Goal: Information Seeking & Learning: Compare options

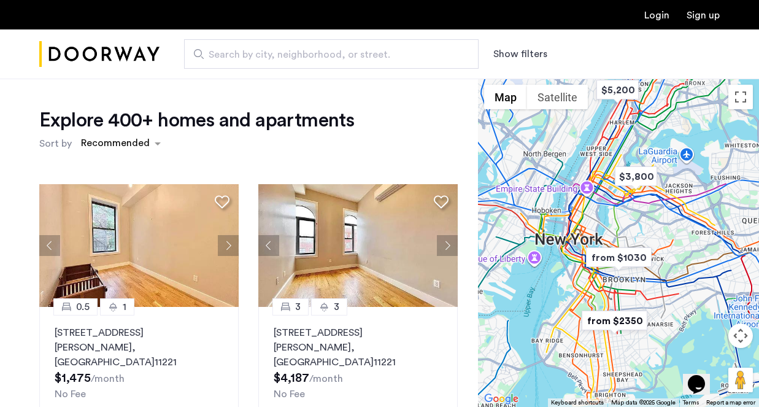
click at [362, 55] on span "Search by city, neighborhood, or street." at bounding box center [327, 54] width 236 height 15
click at [362, 55] on input "Search by city, neighborhood, or street." at bounding box center [331, 53] width 295 height 29
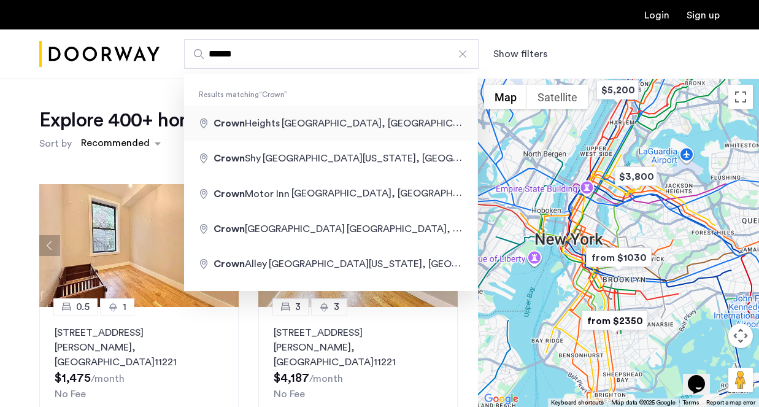
type input "**********"
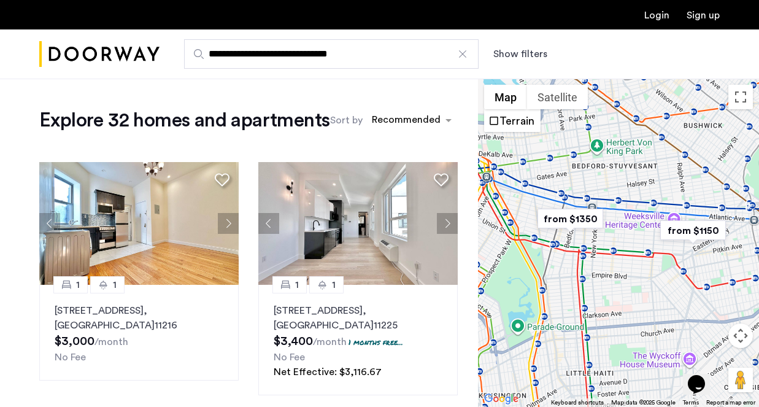
click at [521, 58] on button "Show filters" at bounding box center [521, 54] width 54 height 15
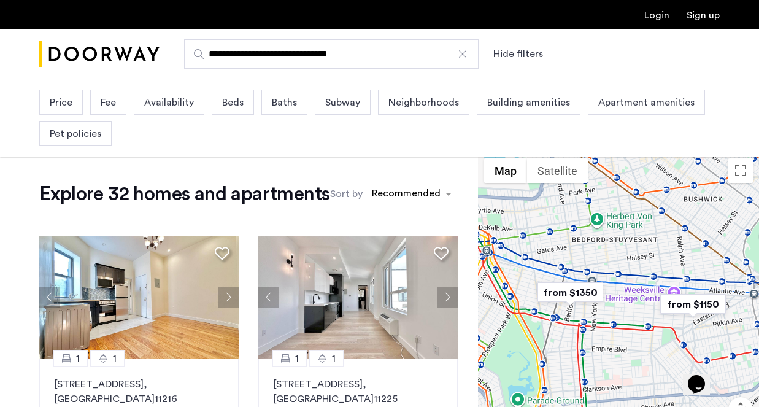
click at [228, 104] on span "Beds" at bounding box center [232, 102] width 21 height 15
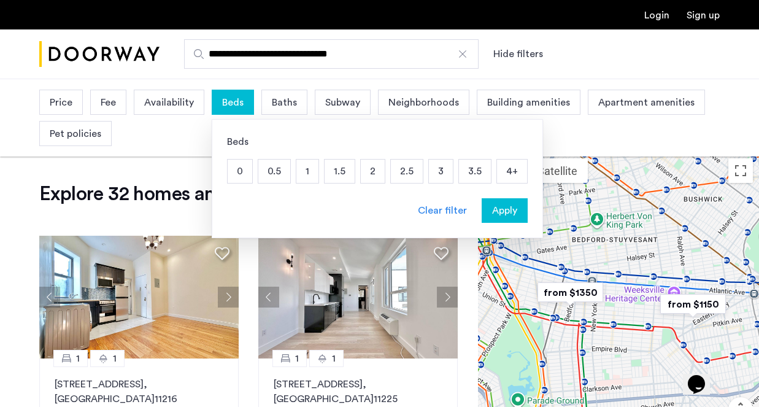
click at [438, 174] on p "3" at bounding box center [441, 171] width 24 height 23
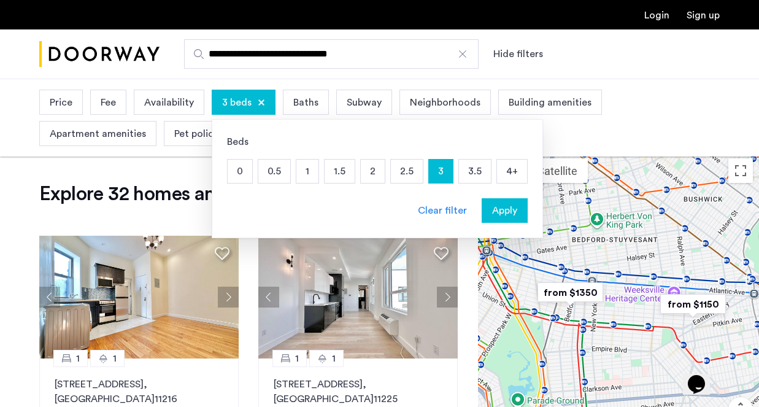
click at [501, 207] on span "Apply" at bounding box center [504, 210] width 25 height 15
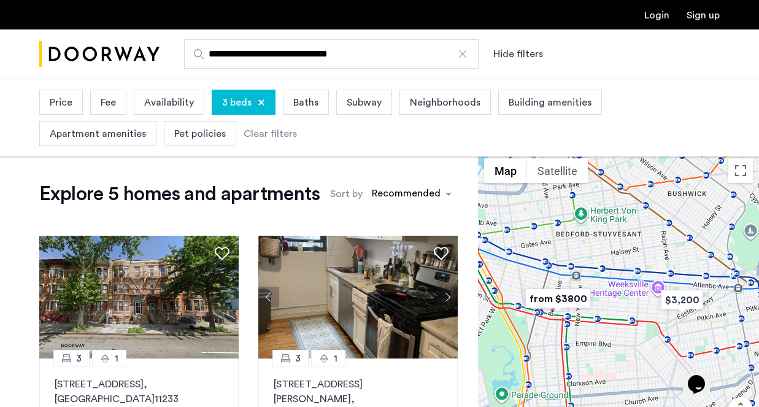
click at [68, 102] on span "Price" at bounding box center [61, 102] width 23 height 15
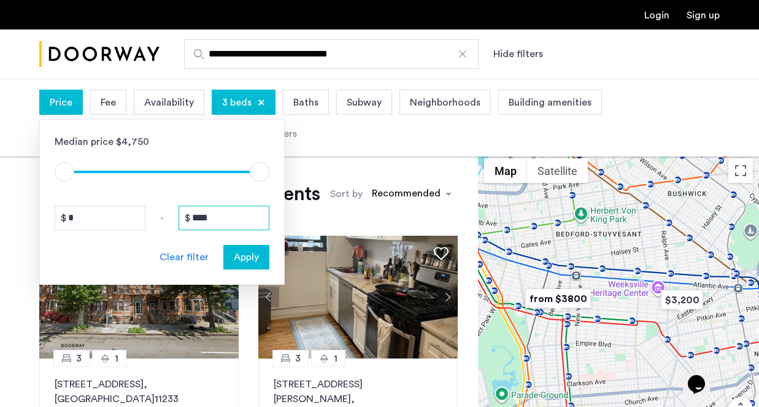
click at [222, 220] on input "****" at bounding box center [224, 218] width 91 height 25
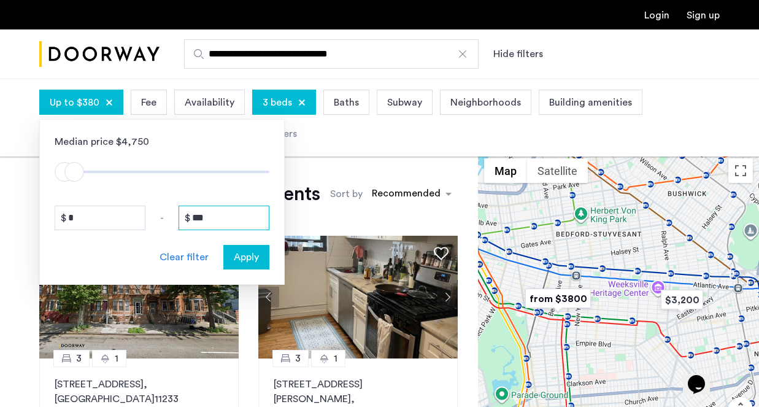
type input "****"
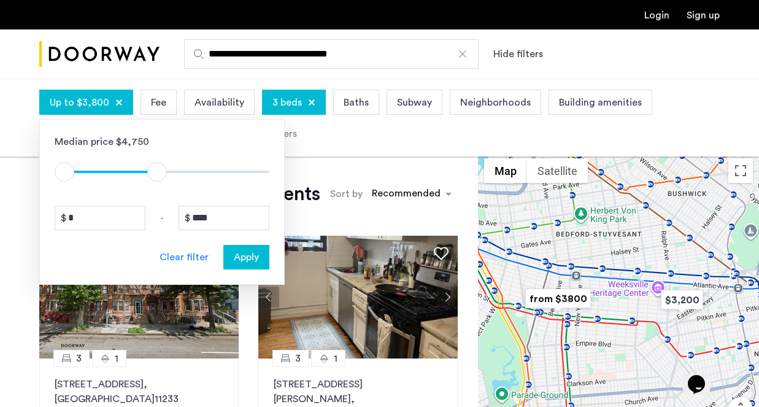
click at [247, 260] on span "Apply" at bounding box center [246, 257] width 25 height 15
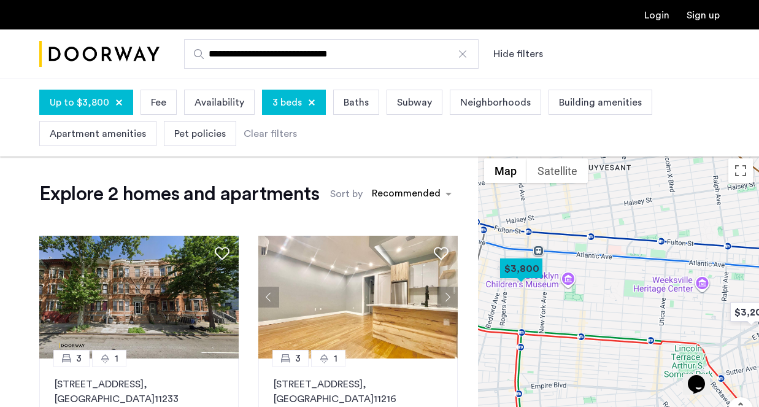
drag, startPoint x: 595, startPoint y: 322, endPoint x: 637, endPoint y: 295, distance: 50.2
click at [637, 295] on div at bounding box center [618, 316] width 281 height 328
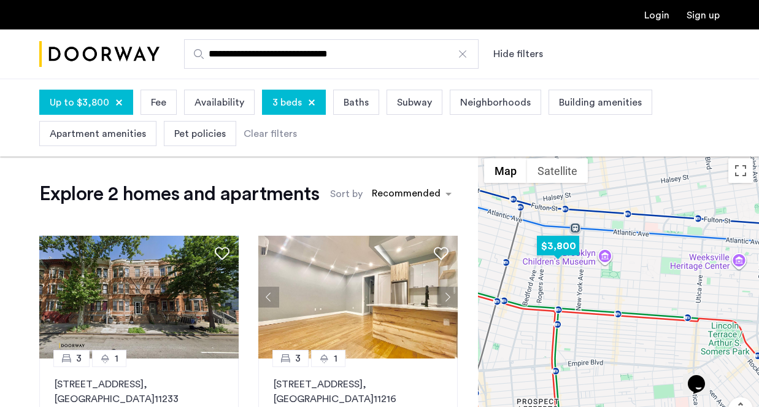
click at [557, 254] on img "$3,800" at bounding box center [558, 246] width 52 height 28
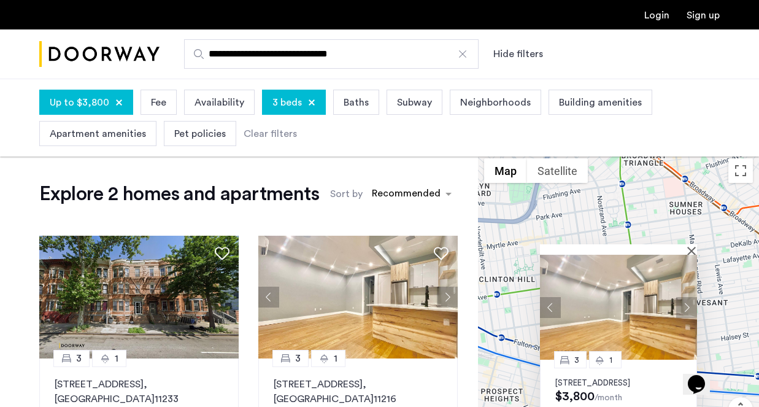
click at [691, 297] on button "Next apartment" at bounding box center [687, 307] width 21 height 21
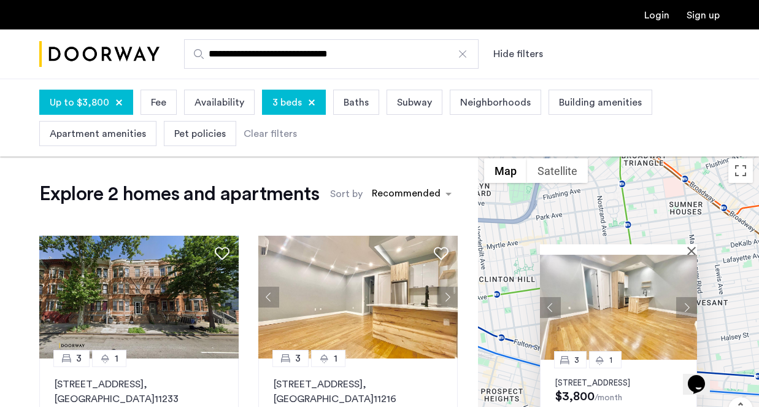
click at [691, 297] on button "Next apartment" at bounding box center [687, 307] width 21 height 21
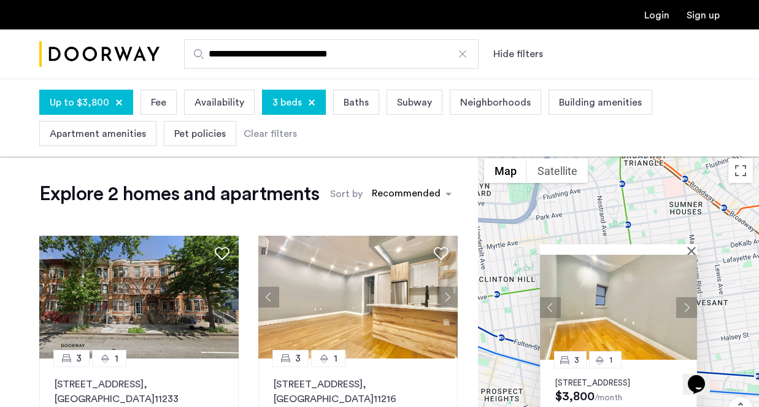
click at [691, 297] on button "Next apartment" at bounding box center [687, 307] width 21 height 21
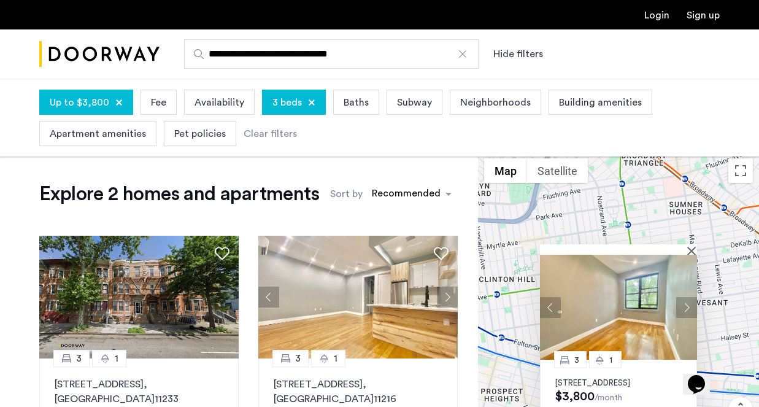
click at [691, 297] on button "Next apartment" at bounding box center [687, 307] width 21 height 21
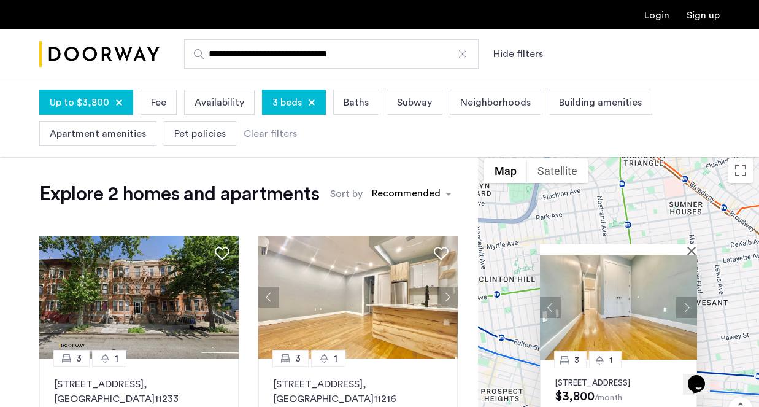
click at [691, 297] on button "Next apartment" at bounding box center [687, 307] width 21 height 21
click at [693, 246] on button "Close" at bounding box center [694, 250] width 9 height 9
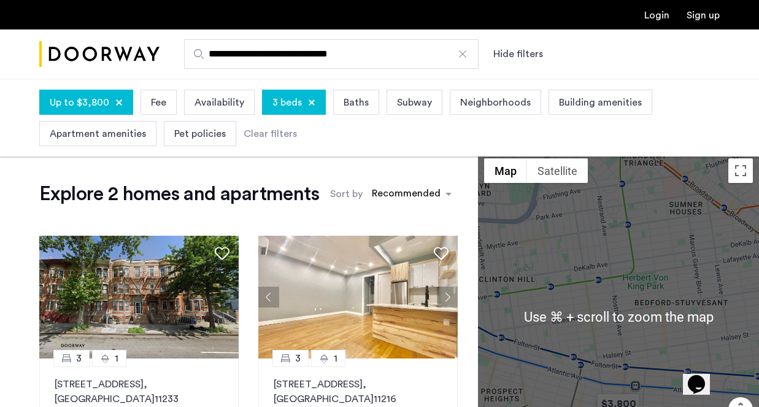
scroll to position [29, 0]
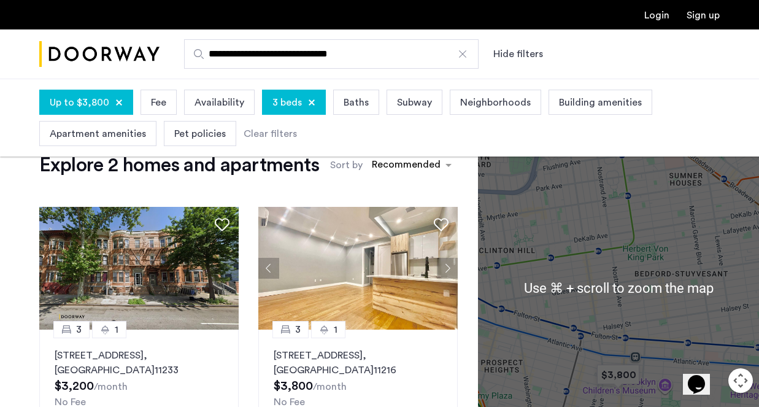
drag, startPoint x: 560, startPoint y: 316, endPoint x: 567, endPoint y: 239, distance: 77.0
click at [567, 240] on div at bounding box center [618, 287] width 281 height 328
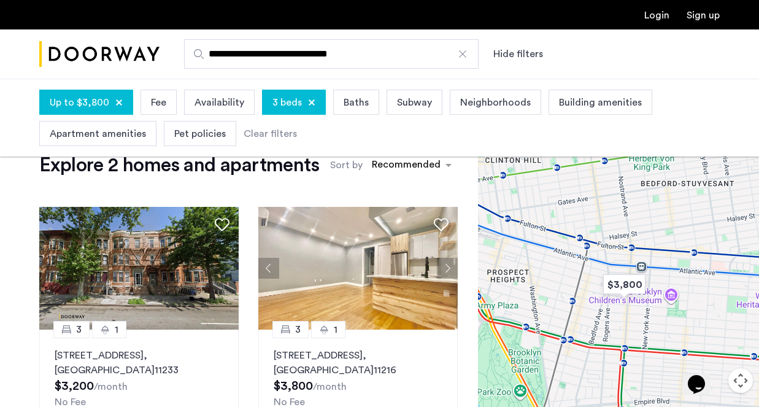
drag, startPoint x: 568, startPoint y: 284, endPoint x: 521, endPoint y: 249, distance: 58.0
click at [521, 249] on div at bounding box center [618, 287] width 281 height 328
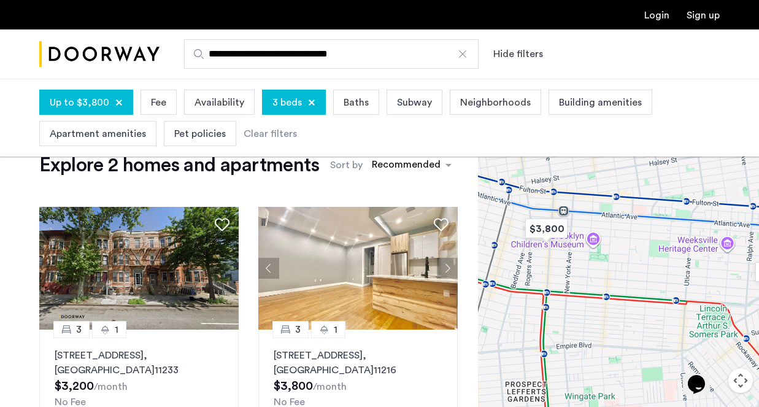
drag, startPoint x: 599, startPoint y: 266, endPoint x: 567, endPoint y: 263, distance: 32.1
click at [567, 263] on div at bounding box center [618, 287] width 281 height 328
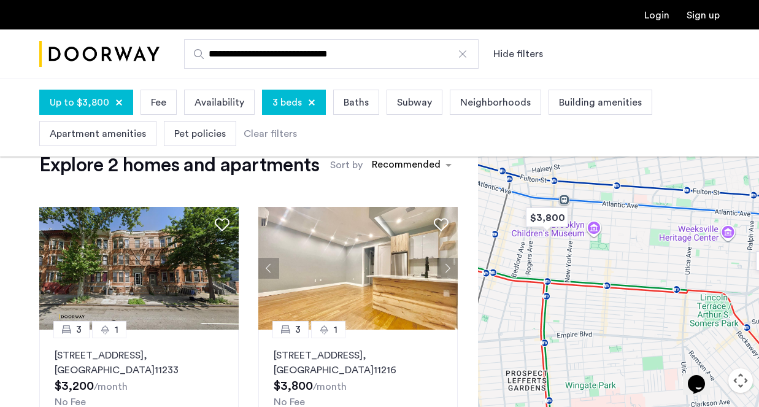
drag, startPoint x: 581, startPoint y: 267, endPoint x: 629, endPoint y: 260, distance: 49.0
click at [629, 260] on div at bounding box center [618, 287] width 281 height 328
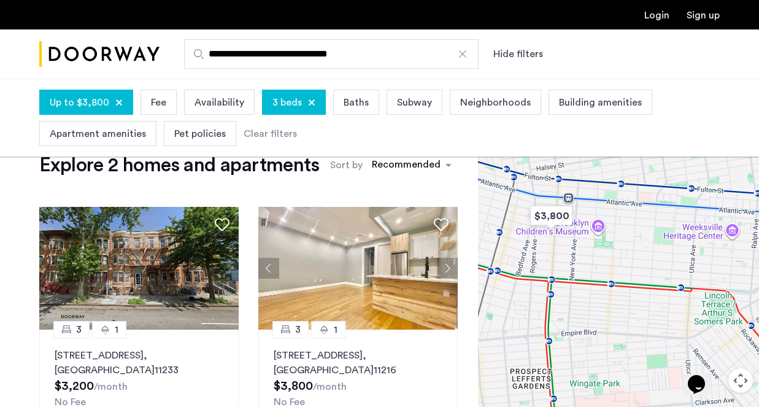
drag, startPoint x: 559, startPoint y: 252, endPoint x: 627, endPoint y: 257, distance: 69.0
click at [617, 257] on div at bounding box center [618, 287] width 281 height 328
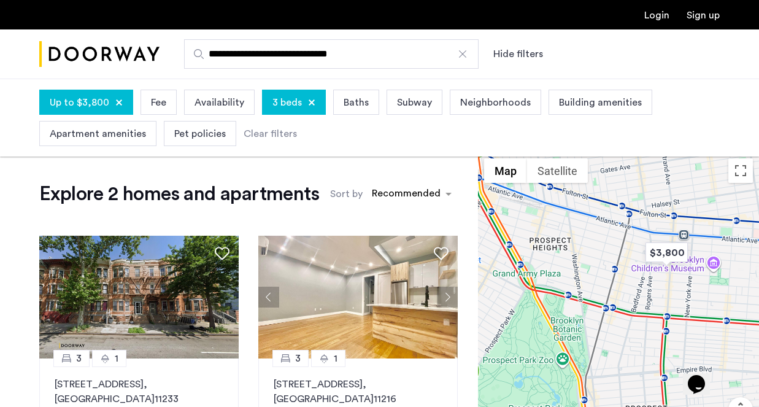
scroll to position [0, 0]
